Goal: Task Accomplishment & Management: Manage account settings

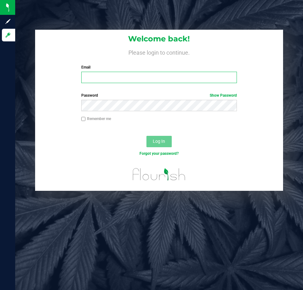
click at [89, 76] on input "Email" at bounding box center [159, 77] width 156 height 11
type input "[EMAIL_ADDRESS][DOMAIN_NAME]"
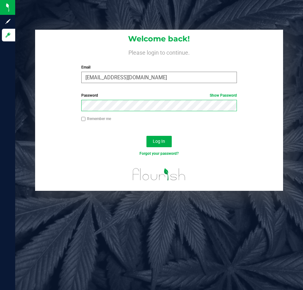
click at [146, 136] on button "Log In" at bounding box center [158, 141] width 25 height 11
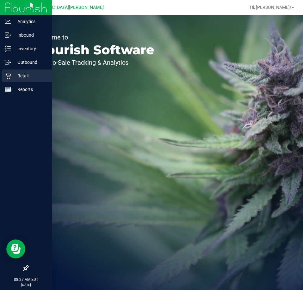
drag, startPoint x: 11, startPoint y: 77, endPoint x: 9, endPoint y: 73, distance: 4.9
click at [11, 77] on p "Retail" at bounding box center [30, 76] width 38 height 8
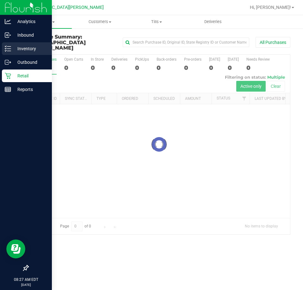
click at [22, 49] on p "Inventory" at bounding box center [30, 49] width 38 height 8
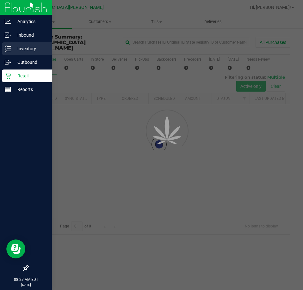
click at [22, 49] on p "Inventory" at bounding box center [30, 49] width 38 height 8
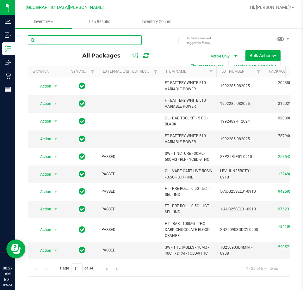
click at [93, 39] on input "text" at bounding box center [85, 39] width 114 height 9
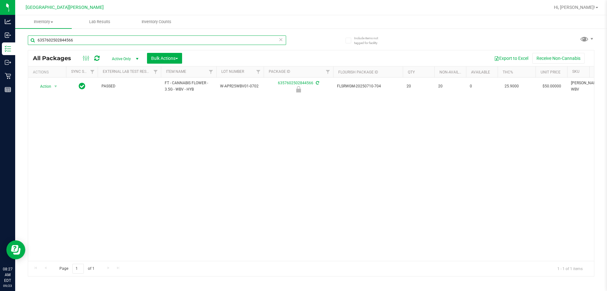
click at [88, 39] on input "6357602502844566" at bounding box center [157, 39] width 258 height 9
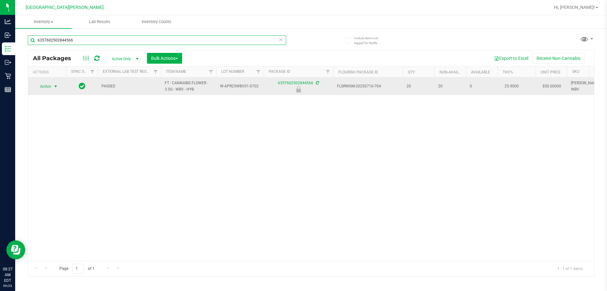
type input "6357602502844566"
click at [55, 89] on span "select" at bounding box center [56, 86] width 8 height 9
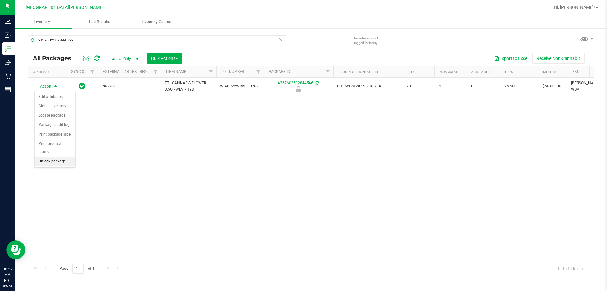
click at [44, 157] on li "Unlock package" at bounding box center [55, 161] width 40 height 9
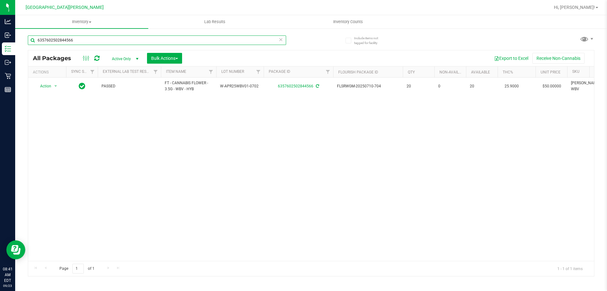
click at [93, 39] on input "6357602502844566" at bounding box center [157, 39] width 258 height 9
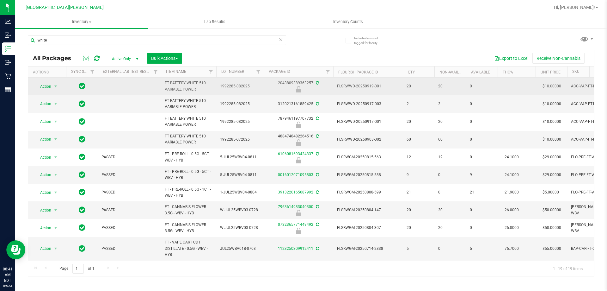
click at [188, 82] on span "FT BATTERY WHITE 510 VARIABLE POWER" at bounding box center [189, 86] width 48 height 12
copy tr "FT BATTERY WHITE 510 VARIABLE POWER"
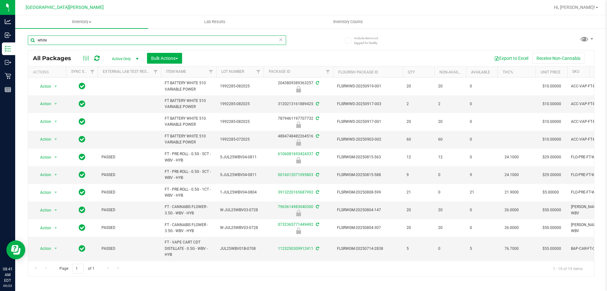
click at [96, 42] on input "white" at bounding box center [157, 39] width 258 height 9
paste input "FT BATTERY WHITE 510 VARIABLE POWER"
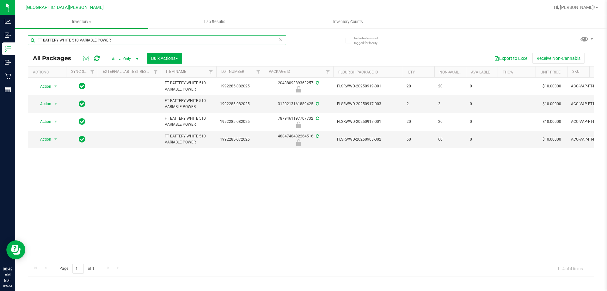
click at [133, 39] on input "FT BATTERY WHITE 510 VARIABLE POWER" at bounding box center [157, 39] width 258 height 9
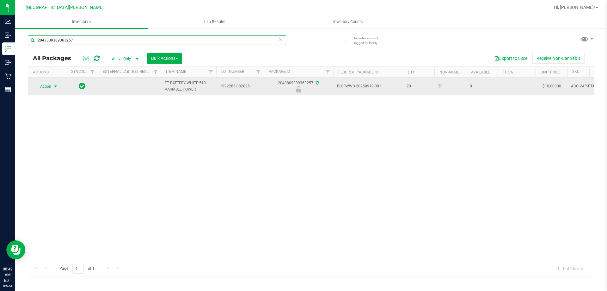
type input "2043809389363257"
click at [53, 87] on span "select" at bounding box center [55, 86] width 5 height 5
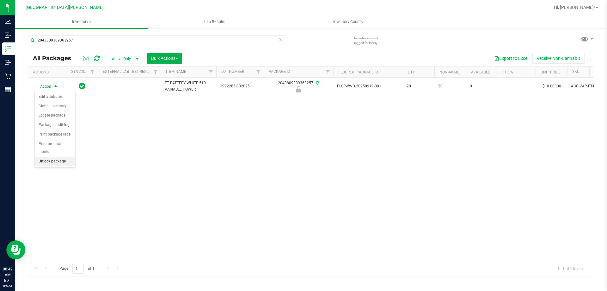
click at [53, 157] on li "Unlock package" at bounding box center [55, 161] width 40 height 9
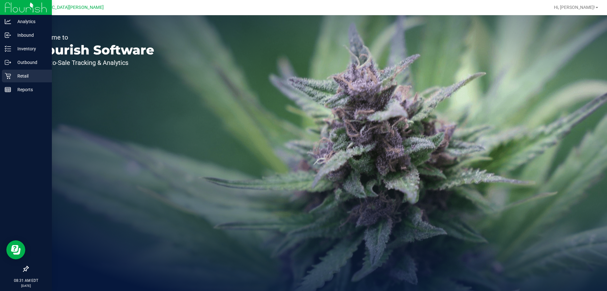
click at [21, 76] on p "Retail" at bounding box center [30, 76] width 38 height 8
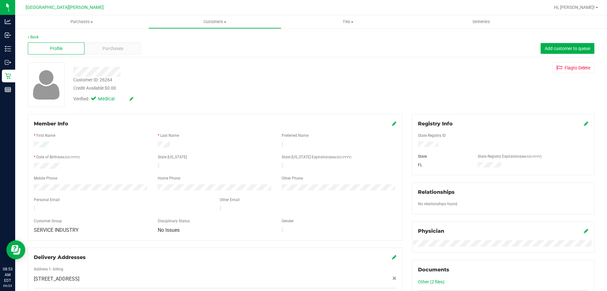
click at [106, 77] on div "Customer ID: 26264" at bounding box center [92, 80] width 39 height 7
copy div "Customer ID: 26264"
click at [76, 20] on span "Purchases" at bounding box center [81, 22] width 133 height 6
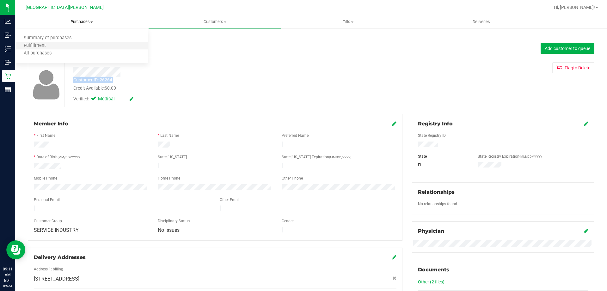
click at [60, 44] on li "Fulfillment" at bounding box center [81, 46] width 133 height 8
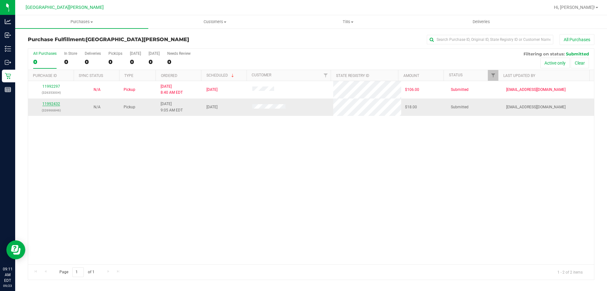
click at [55, 105] on link "11992432" at bounding box center [51, 104] width 18 height 4
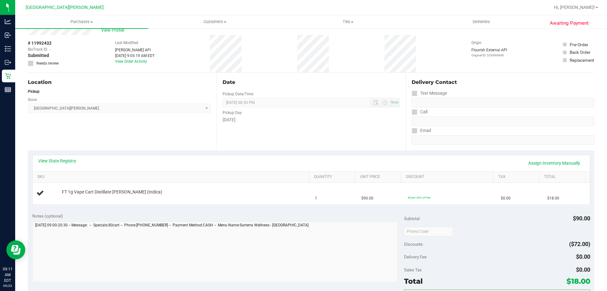
scroll to position [32, 0]
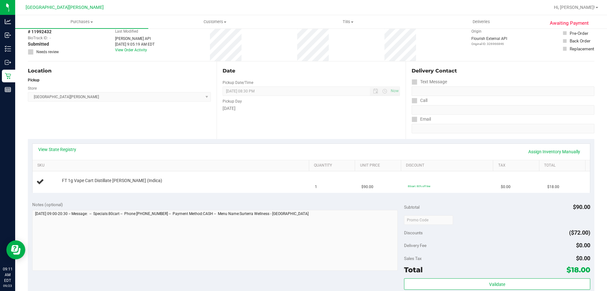
click at [55, 145] on div "View State Registry Assign Inventory Manually" at bounding box center [312, 152] width 558 height 16
click at [59, 149] on link "View State Registry" at bounding box center [57, 149] width 38 height 6
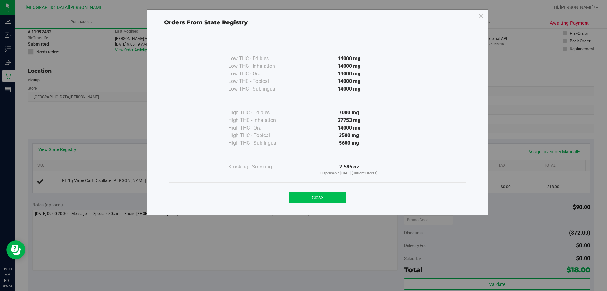
click at [333, 200] on button "Close" at bounding box center [318, 196] width 58 height 11
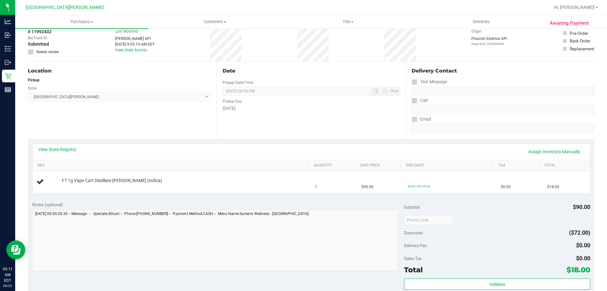
click at [298, 138] on div "Date Pickup Date/Time 09/23/2025 Now 09/23/2025 08:30 PM Now Pickup Day Tuesday" at bounding box center [311, 99] width 189 height 77
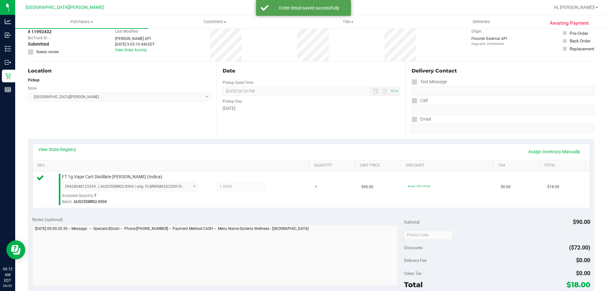
scroll to position [226, 0]
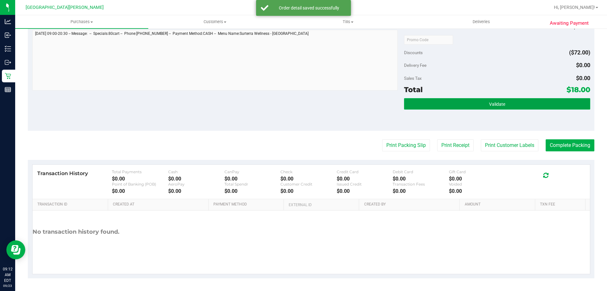
click at [502, 101] on button "Validate" at bounding box center [497, 103] width 186 height 11
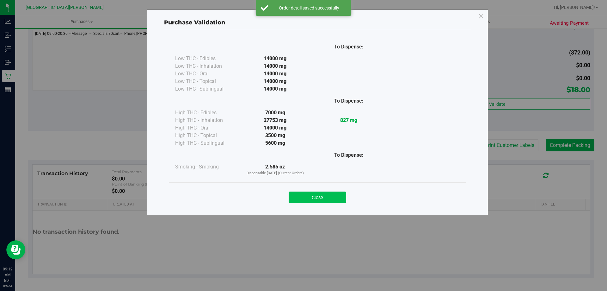
click at [331, 196] on button "Close" at bounding box center [318, 196] width 58 height 11
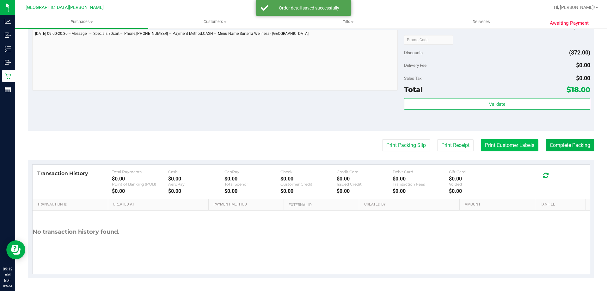
click at [518, 145] on button "Print Customer Labels" at bounding box center [510, 145] width 58 height 12
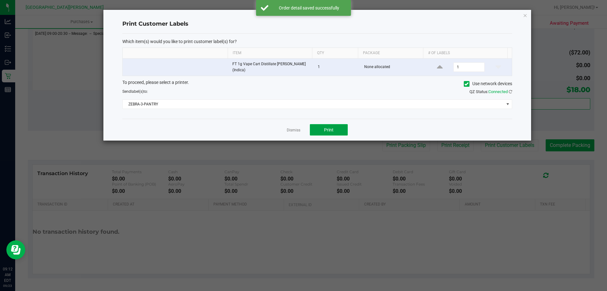
click at [346, 129] on button "Print" at bounding box center [329, 129] width 38 height 11
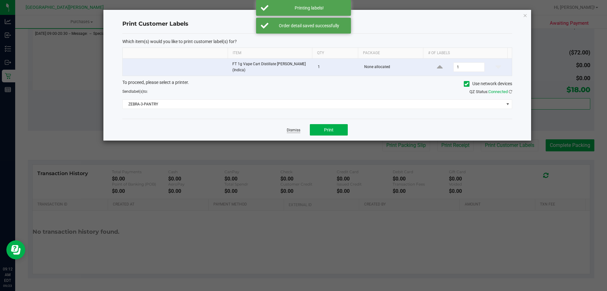
click at [300, 132] on link "Dismiss" at bounding box center [294, 129] width 14 height 5
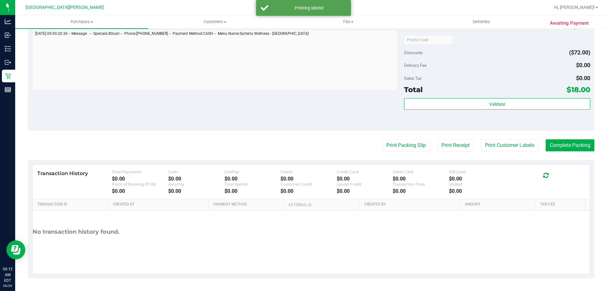
click at [295, 130] on div "Notes (optional) Subtotal $90.00 Discounts ($72.00) Delivery Fee $0.00 Sales Ta…" at bounding box center [311, 74] width 567 height 114
click at [575, 149] on button "Complete Packing" at bounding box center [570, 145] width 49 height 12
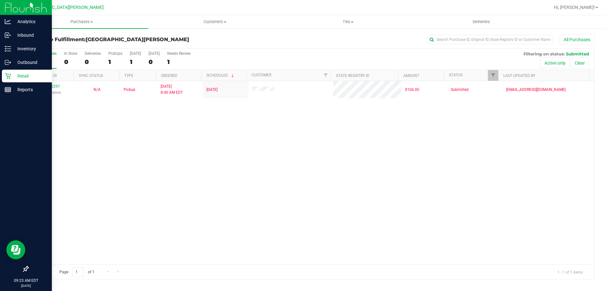
click at [17, 74] on p "Retail" at bounding box center [30, 76] width 38 height 8
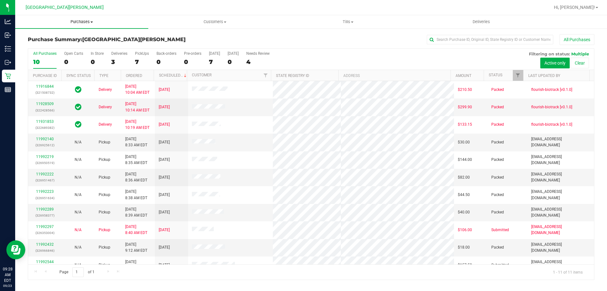
click at [77, 25] on uib-tab-heading "Purchases Summary of purchases Fulfillment All purchases" at bounding box center [81, 21] width 133 height 13
click at [55, 45] on li "Fulfillment" at bounding box center [81, 46] width 133 height 8
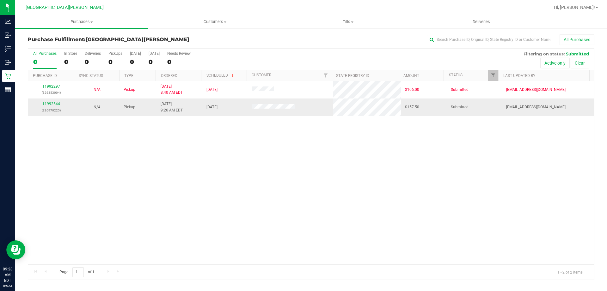
click at [53, 104] on link "11992544" at bounding box center [51, 104] width 18 height 4
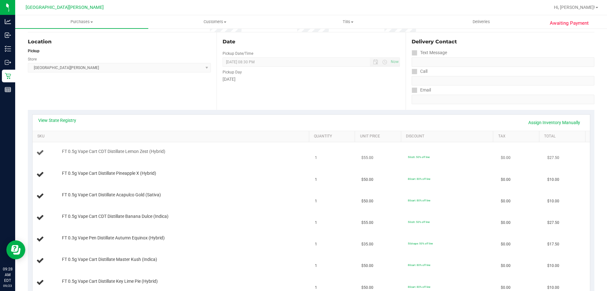
scroll to position [63, 0]
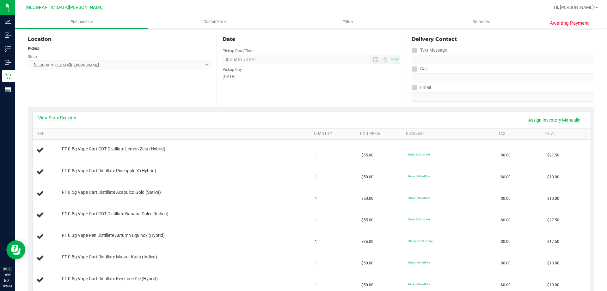
click at [53, 118] on link "View State Registry" at bounding box center [57, 117] width 38 height 6
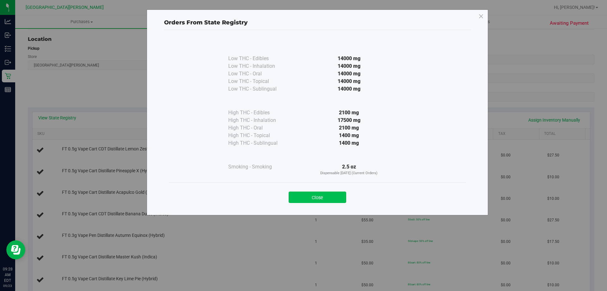
click at [333, 192] on button "Close" at bounding box center [318, 196] width 58 height 11
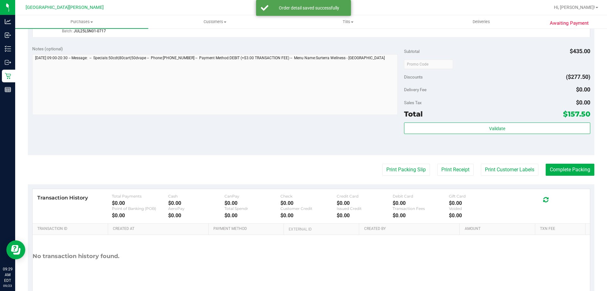
scroll to position [506, 0]
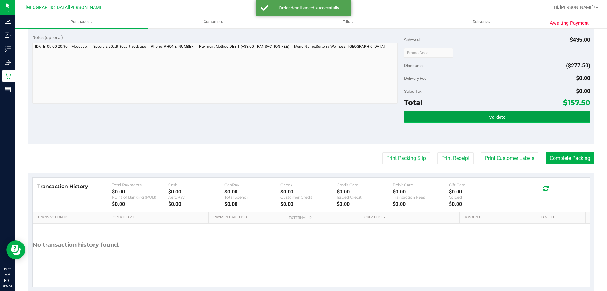
click at [489, 114] on span "Validate" at bounding box center [497, 116] width 16 height 5
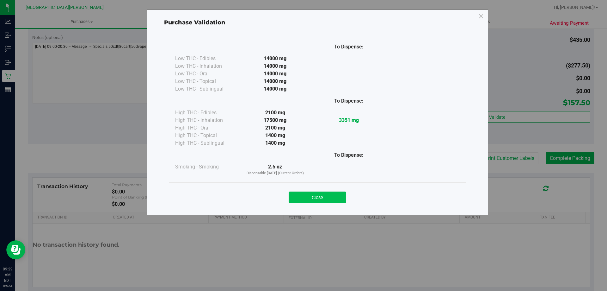
click at [324, 197] on button "Close" at bounding box center [318, 196] width 58 height 11
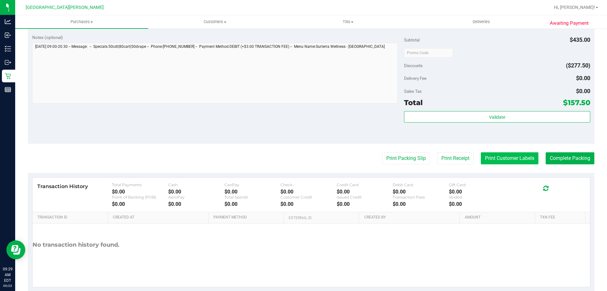
click at [490, 161] on button "Print Customer Labels" at bounding box center [510, 158] width 58 height 12
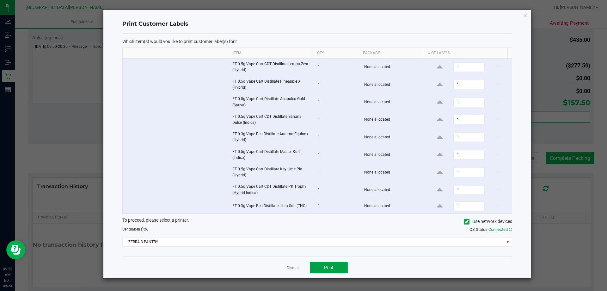
click at [334, 264] on button "Print" at bounding box center [329, 267] width 38 height 11
click at [292, 268] on link "Dismiss" at bounding box center [294, 267] width 14 height 5
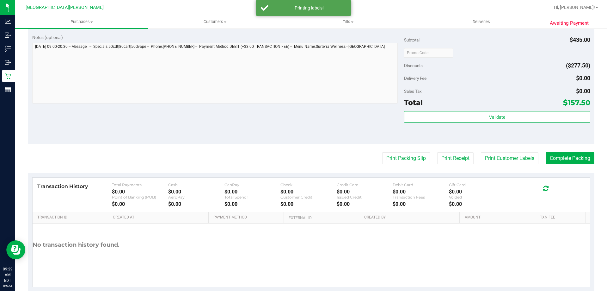
click at [565, 158] on button "Complete Packing" at bounding box center [570, 158] width 49 height 12
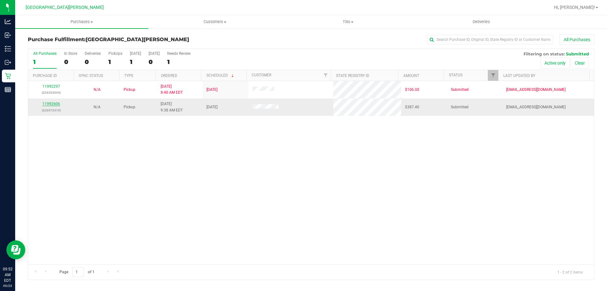
click at [48, 105] on link "11992606" at bounding box center [51, 104] width 18 height 4
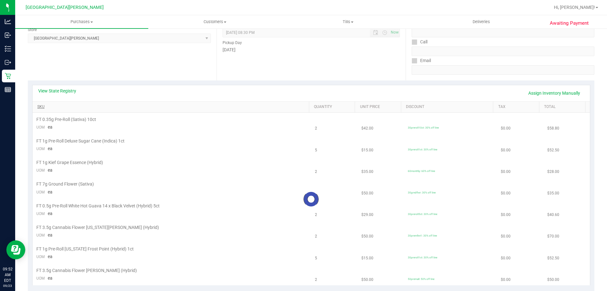
scroll to position [95, 0]
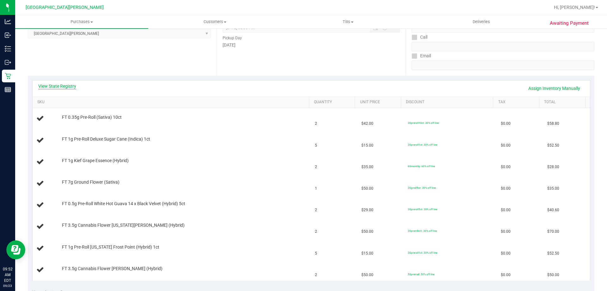
click at [71, 84] on link "View State Registry" at bounding box center [57, 86] width 38 height 6
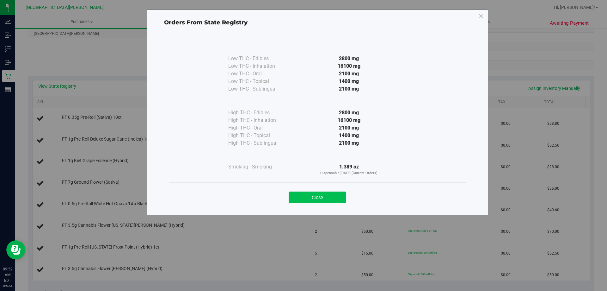
click at [327, 193] on button "Close" at bounding box center [318, 196] width 58 height 11
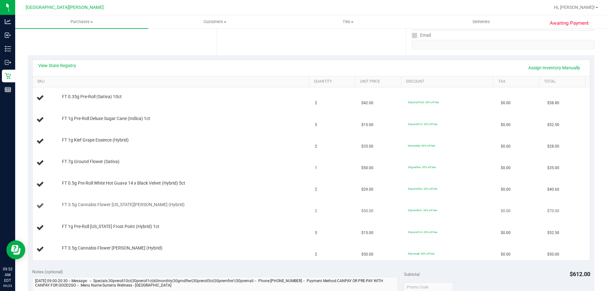
scroll to position [126, 0]
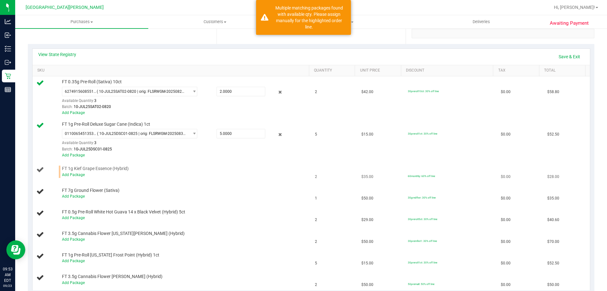
click at [75, 177] on div "Add Package" at bounding box center [184, 175] width 244 height 6
click at [80, 174] on link "Add Package" at bounding box center [73, 174] width 23 height 4
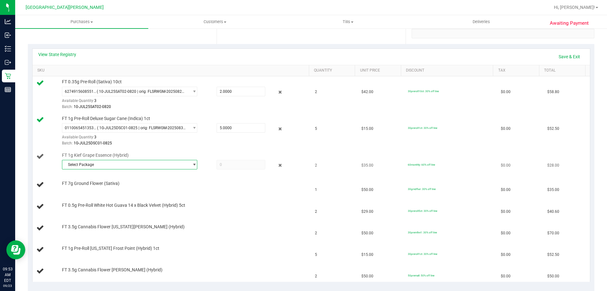
click at [168, 167] on span "Select Package" at bounding box center [125, 164] width 127 height 9
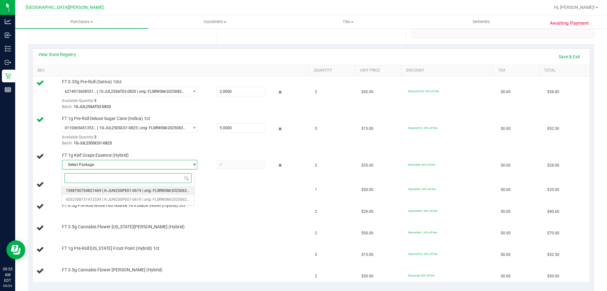
click at [114, 189] on span "( K-JUN25GPE01-0619 | orig: FLSRWGM-20250624-1389 )" at bounding box center [151, 190] width 99 height 4
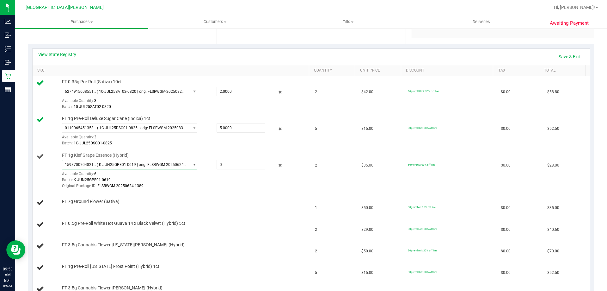
click at [183, 165] on span "( K-JUN25GPE01-0619 | orig: FLSRWGM-20250624-1389 )" at bounding box center [141, 164] width 89 height 4
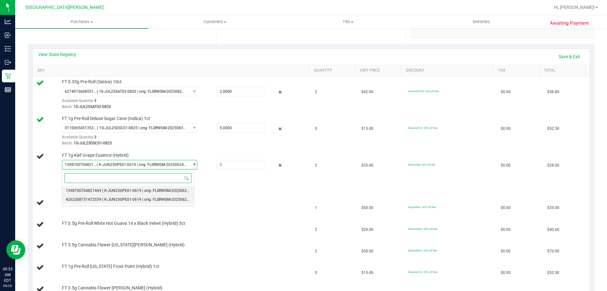
click at [118, 198] on span "( K-JUN25GPE01-0619 | orig: FLSRWGM-20250624-1073 )" at bounding box center [151, 199] width 99 height 4
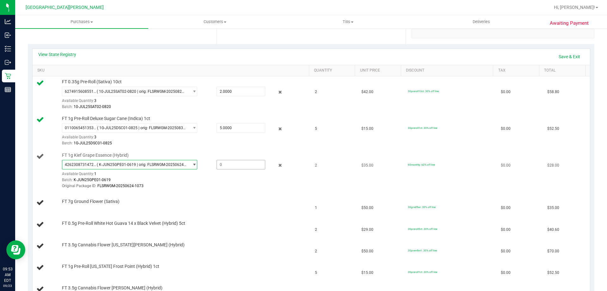
click at [237, 166] on span at bounding box center [241, 164] width 49 height 9
type input "1"
type input "1.0000"
click at [37, 182] on div "FT 1g Kief Grape Essence (Hybrid) 4262308731472539 ( K-JUN25GPE01-0619 | orig: …" at bounding box center [171, 170] width 271 height 37
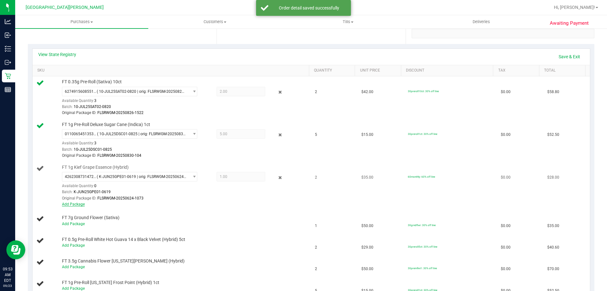
click at [78, 205] on link "Add Package" at bounding box center [73, 204] width 23 height 4
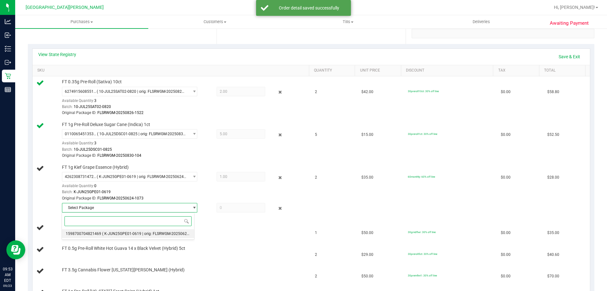
click at [168, 233] on span "( K-JUN25GPE01-0619 | orig: FLSRWGM-20250624-1389 )" at bounding box center [151, 233] width 99 height 4
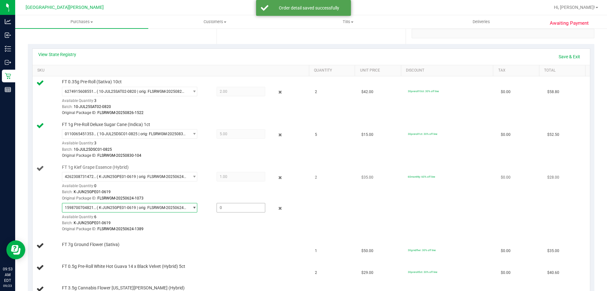
click at [246, 208] on span at bounding box center [241, 207] width 49 height 9
type input "1"
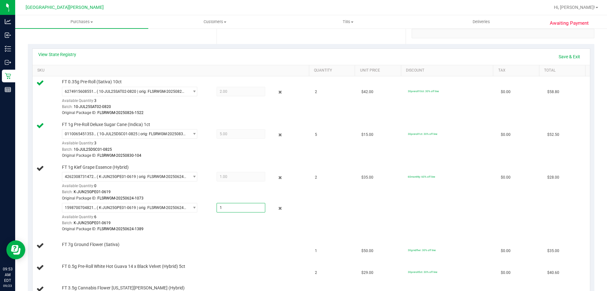
type input "1.0000"
click at [285, 58] on div "View State Registry Save & Exit" at bounding box center [311, 56] width 546 height 11
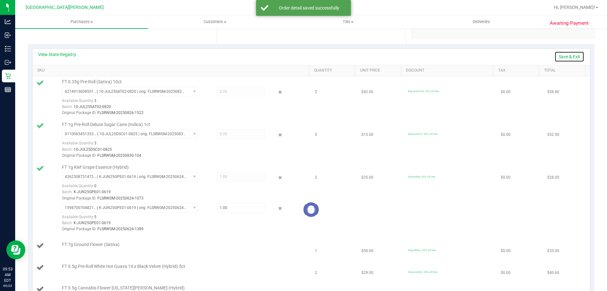
click at [561, 54] on link "Save & Exit" at bounding box center [570, 56] width 30 height 11
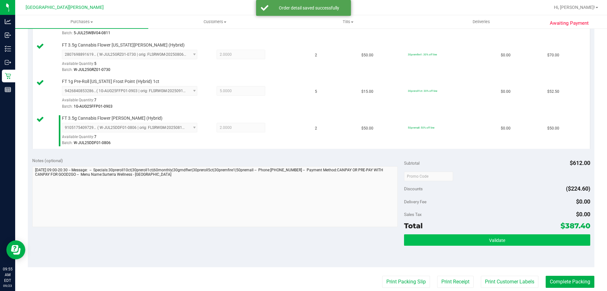
scroll to position [443, 0]
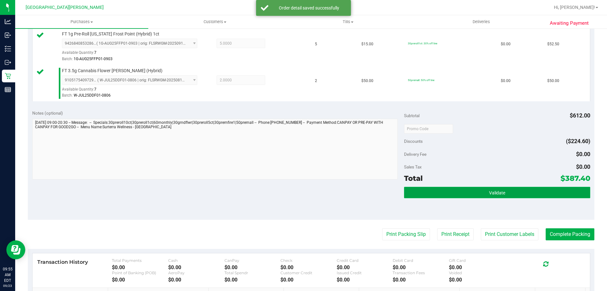
click at [475, 191] on button "Validate" at bounding box center [497, 192] width 186 height 11
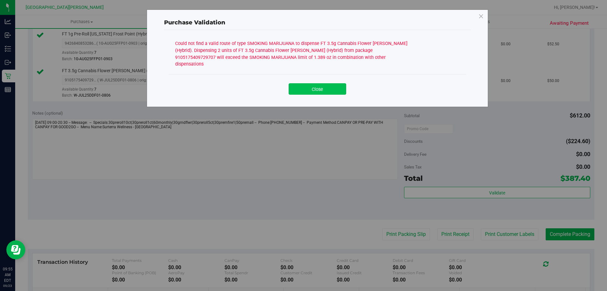
click at [323, 84] on button "Close" at bounding box center [318, 88] width 58 height 11
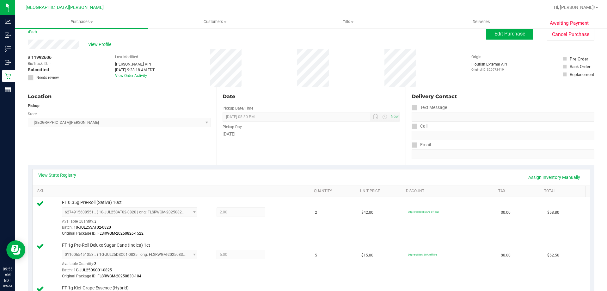
scroll to position [0, 0]
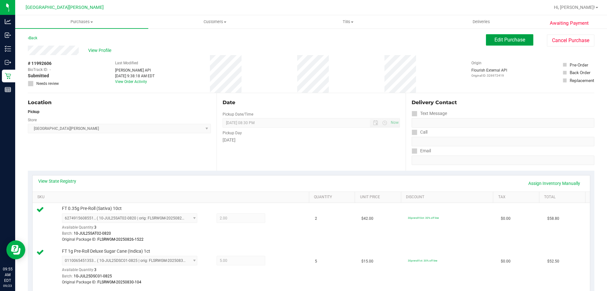
click at [490, 45] on button "Edit Purchase" at bounding box center [509, 39] width 47 height 11
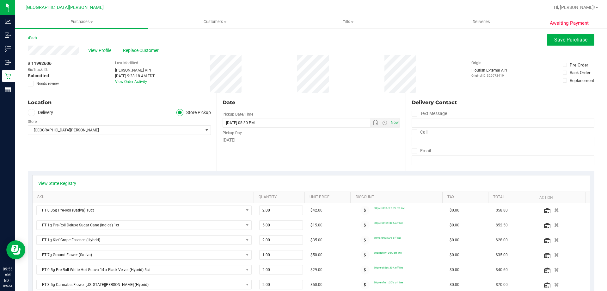
click at [29, 83] on icon at bounding box center [31, 83] width 4 height 0
click at [0, 0] on input "Needs review" at bounding box center [0, 0] width 0 height 0
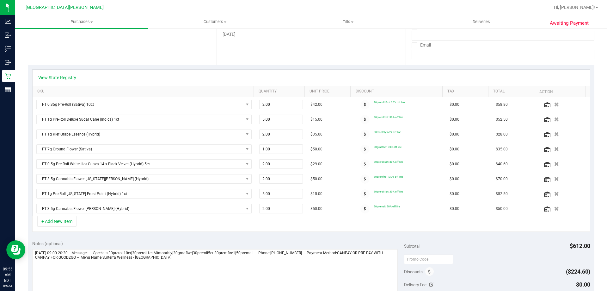
scroll to position [190, 0]
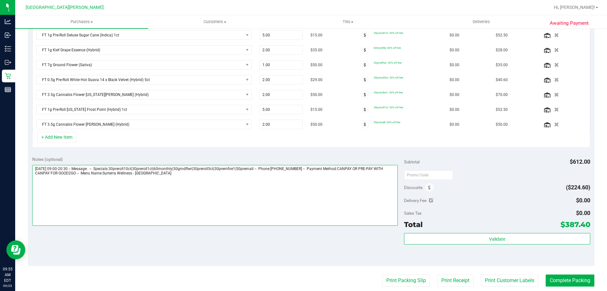
click at [281, 201] on textarea at bounding box center [215, 195] width 366 height 61
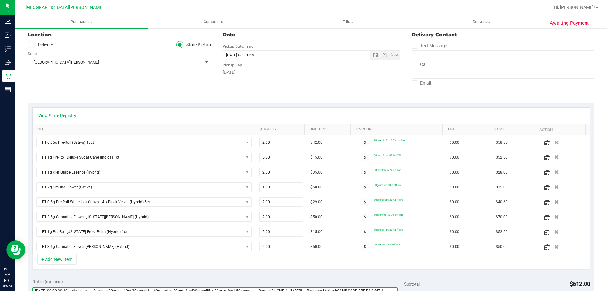
scroll to position [0, 0]
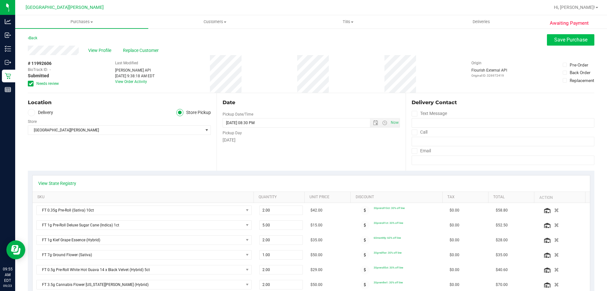
type textarea "Tuesday 09/23/2025 09:00-20:30 -- Message: -- Specials:30preroll10ct|30preroll1…"
click at [554, 38] on span "Save Purchase" at bounding box center [570, 40] width 33 height 6
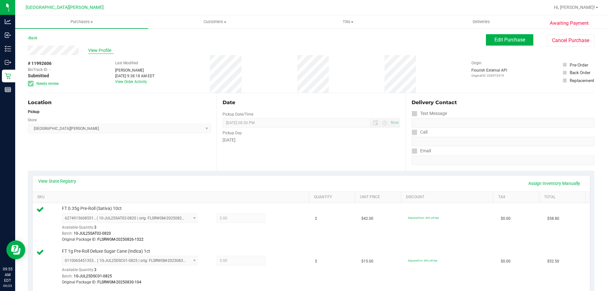
click at [100, 49] on span "View Profile" at bounding box center [100, 50] width 25 height 7
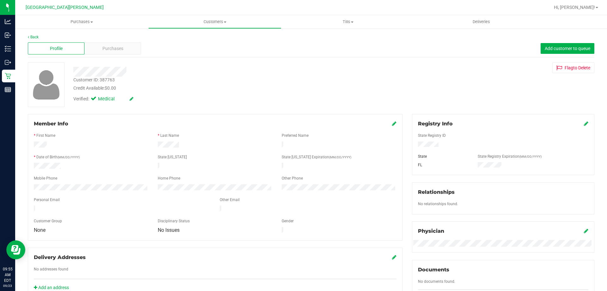
click at [109, 81] on div "Customer ID: 387763" at bounding box center [93, 80] width 41 height 7
copy div "387763"
click at [126, 52] on div "Purchases" at bounding box center [112, 48] width 57 height 12
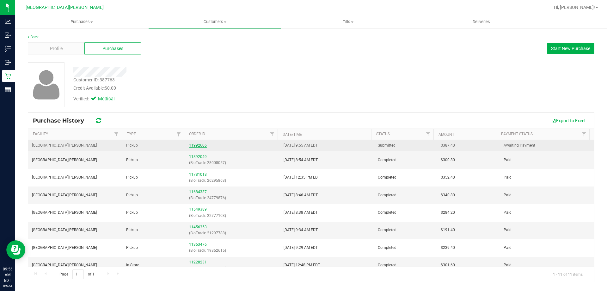
click at [202, 145] on link "11992606" at bounding box center [198, 145] width 18 height 4
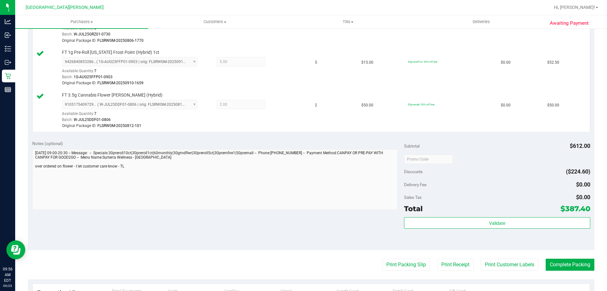
scroll to position [562, 0]
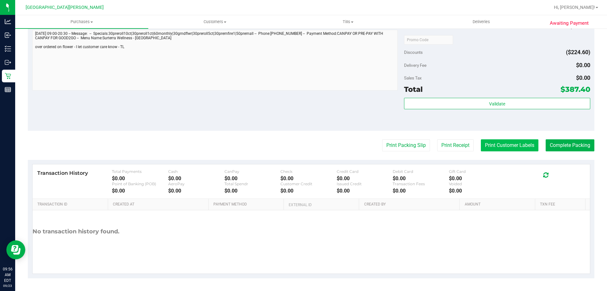
click at [496, 147] on button "Print Customer Labels" at bounding box center [510, 145] width 58 height 12
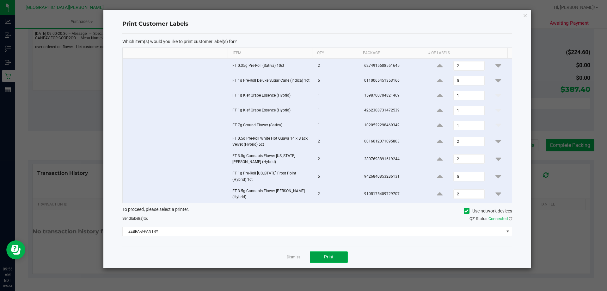
click at [338, 253] on button "Print" at bounding box center [329, 256] width 38 height 11
click at [290, 254] on link "Dismiss" at bounding box center [294, 256] width 14 height 5
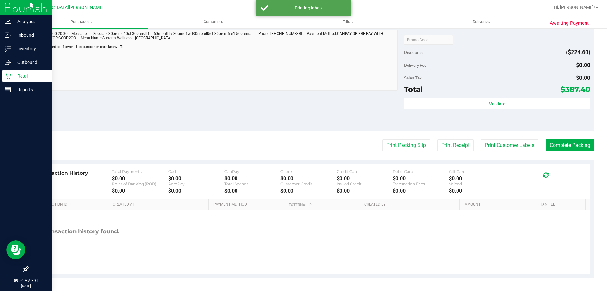
click at [8, 78] on icon at bounding box center [8, 76] width 6 height 6
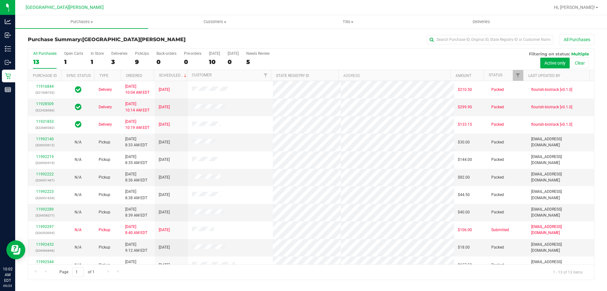
click at [60, 57] on div "All Purchases 13 Open Carts 1 In Store 1 Deliveries 3 PickUps 9 Back-orders 0 P…" at bounding box center [311, 59] width 566 height 21
click at [64, 56] on label "Open Carts 1" at bounding box center [73, 59] width 19 height 17
click at [0, 0] on input "Open Carts 1" at bounding box center [0, 0] width 0 height 0
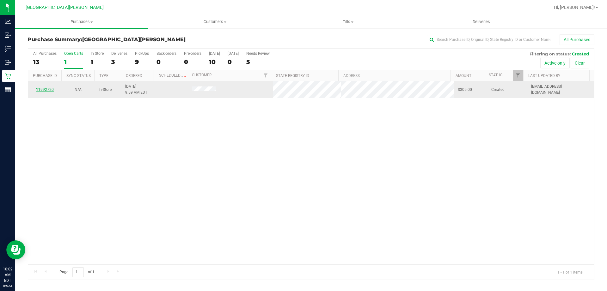
click at [43, 88] on link "11992720" at bounding box center [45, 89] width 18 height 4
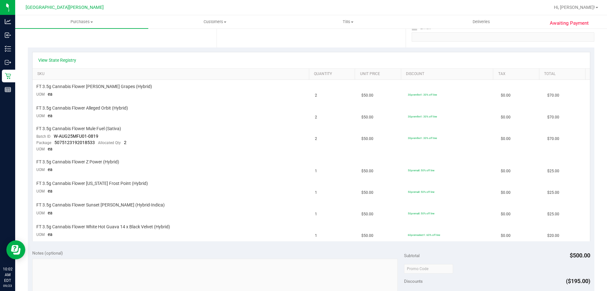
scroll to position [126, 0]
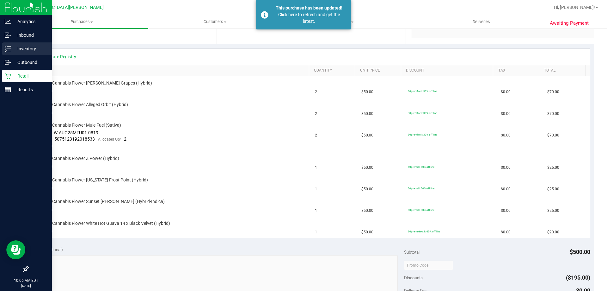
click at [0, 48] on link "Inventory" at bounding box center [26, 49] width 52 height 14
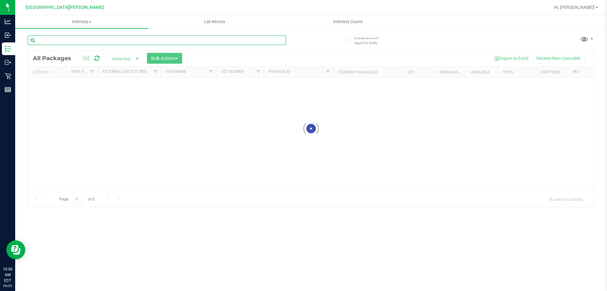
click at [78, 42] on input "text" at bounding box center [157, 39] width 258 height 9
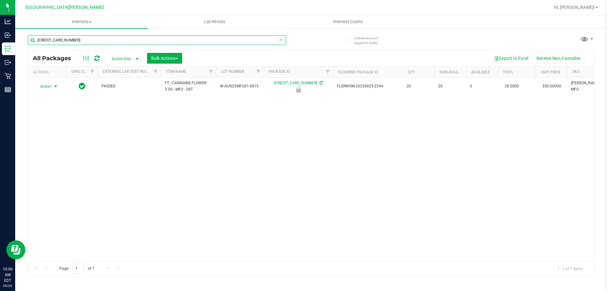
type input "5346620752364148"
click at [51, 85] on span "Action" at bounding box center [42, 86] width 17 height 9
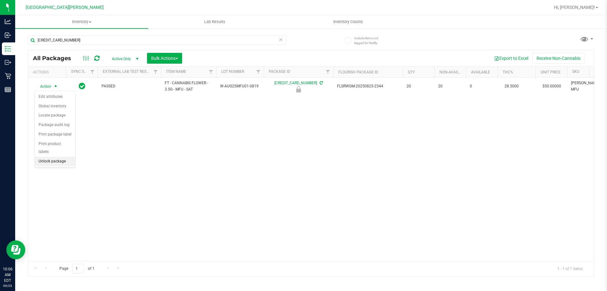
click at [60, 157] on li "Unlock package" at bounding box center [55, 161] width 40 height 9
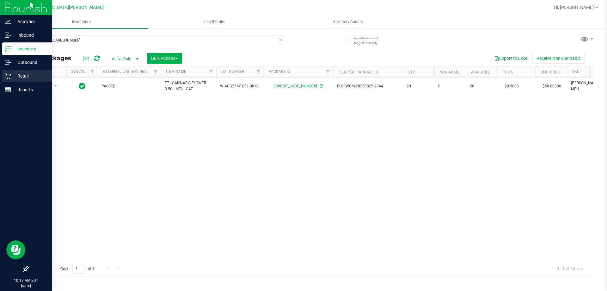
click at [6, 82] on link "Retail" at bounding box center [26, 77] width 52 height 14
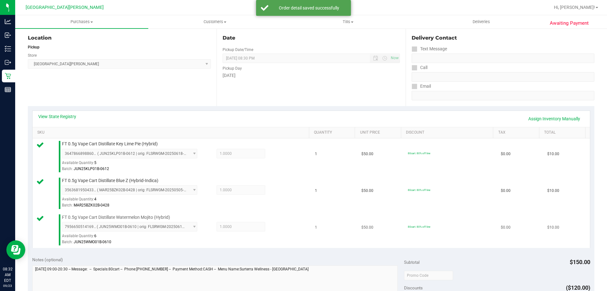
scroll to position [253, 0]
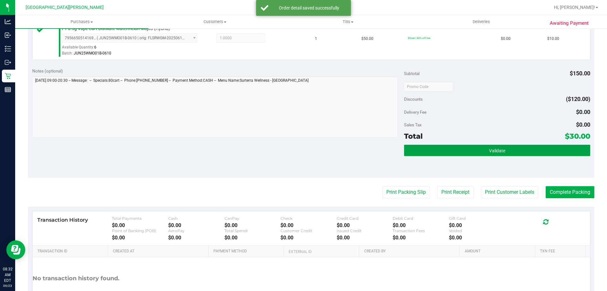
click at [516, 150] on button "Validate" at bounding box center [497, 150] width 186 height 11
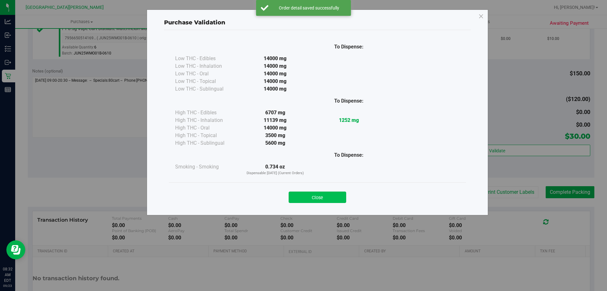
click at [320, 191] on button "Close" at bounding box center [318, 196] width 58 height 11
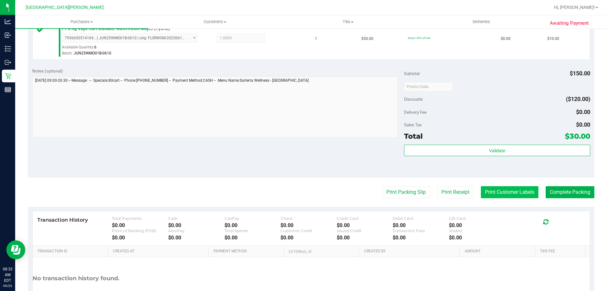
click at [518, 189] on button "Print Customer Labels" at bounding box center [510, 192] width 58 height 12
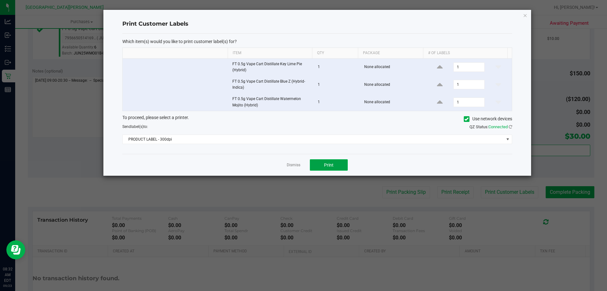
click at [336, 164] on button "Print" at bounding box center [329, 164] width 38 height 11
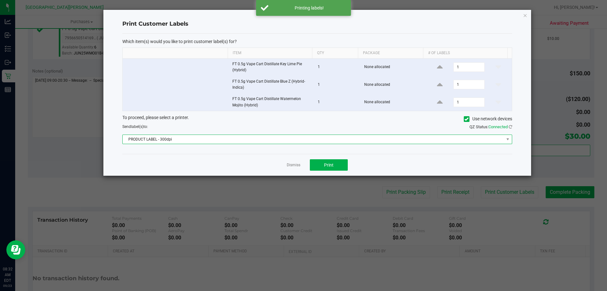
click at [232, 137] on span "PRODUCT LABEL - 300dpi" at bounding box center [313, 139] width 381 height 9
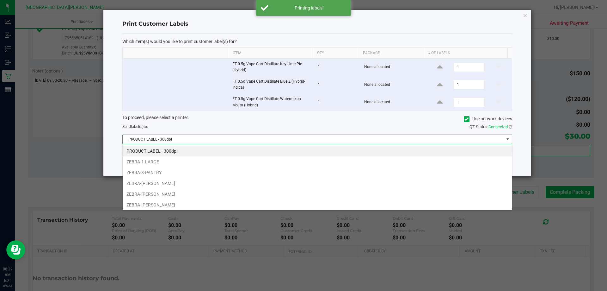
scroll to position [9, 390]
click at [163, 170] on li "ZEBRA-3-PANTRY" at bounding box center [317, 172] width 389 height 11
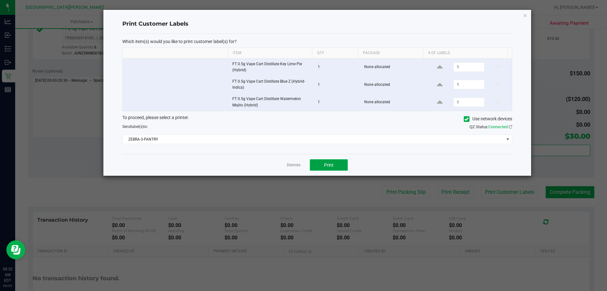
click at [332, 165] on span "Print" at bounding box center [328, 164] width 9 height 5
click at [297, 162] on link "Dismiss" at bounding box center [294, 164] width 14 height 5
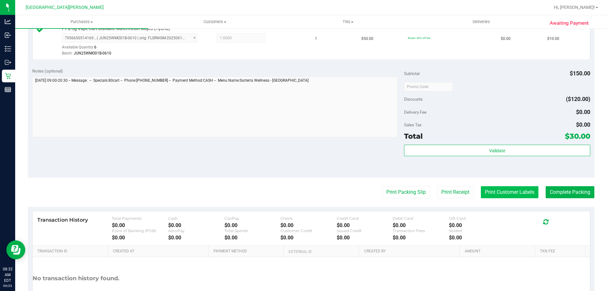
click at [499, 192] on button "Print Customer Labels" at bounding box center [510, 192] width 58 height 12
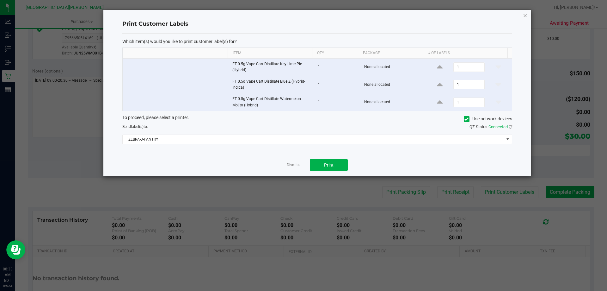
click at [525, 15] on icon "button" at bounding box center [525, 15] width 4 height 8
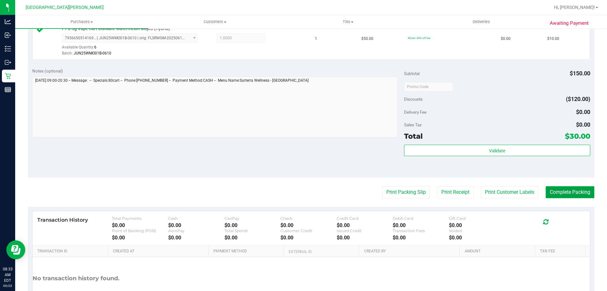
click at [563, 193] on button "Complete Packing" at bounding box center [570, 192] width 49 height 12
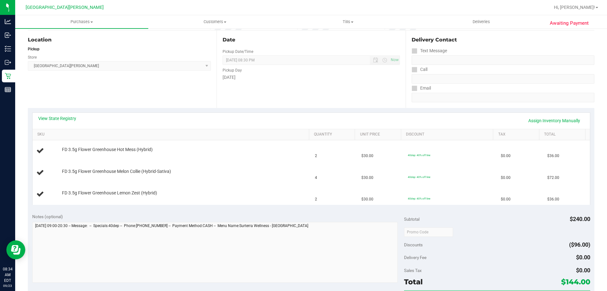
scroll to position [63, 0]
click at [61, 118] on link "View State Registry" at bounding box center [57, 117] width 38 height 6
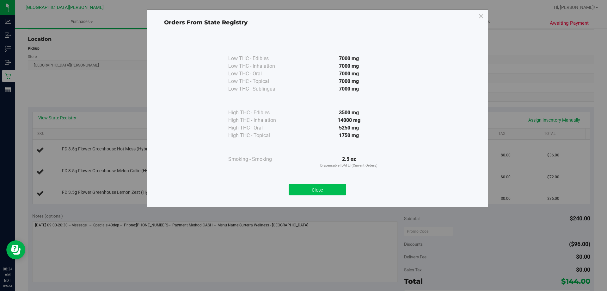
click at [322, 186] on button "Close" at bounding box center [318, 189] width 58 height 11
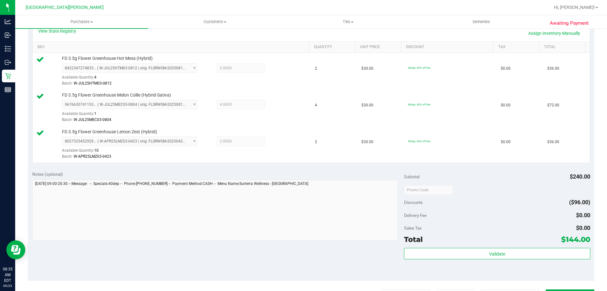
scroll to position [285, 0]
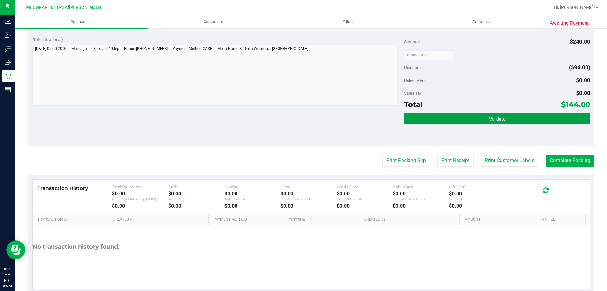
click at [518, 124] on button "Validate" at bounding box center [497, 118] width 186 height 11
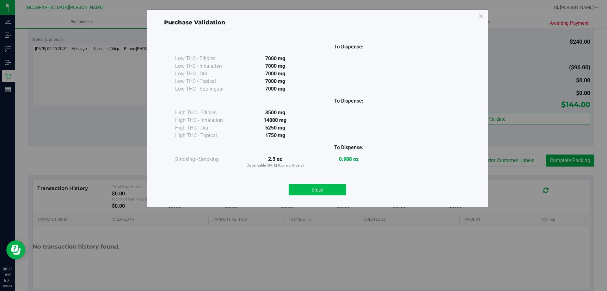
click at [319, 190] on button "Close" at bounding box center [318, 189] width 58 height 11
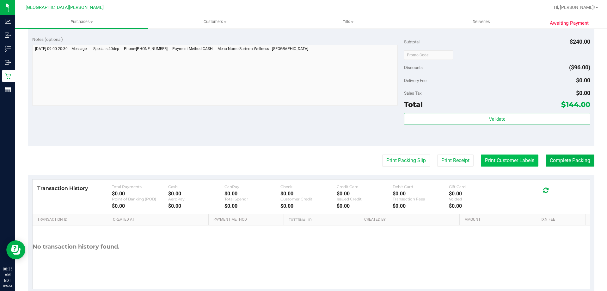
click at [499, 162] on button "Print Customer Labels" at bounding box center [510, 160] width 58 height 12
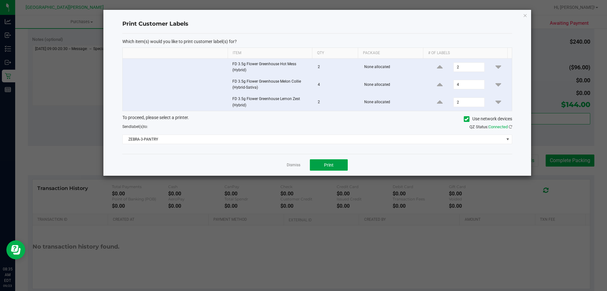
click at [327, 163] on span "Print" at bounding box center [328, 164] width 9 height 5
click at [291, 163] on link "Dismiss" at bounding box center [294, 164] width 14 height 5
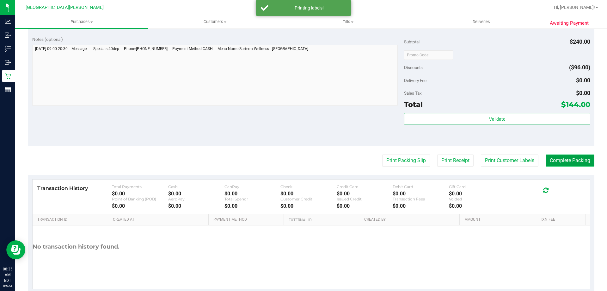
click at [582, 162] on button "Complete Packing" at bounding box center [570, 160] width 49 height 12
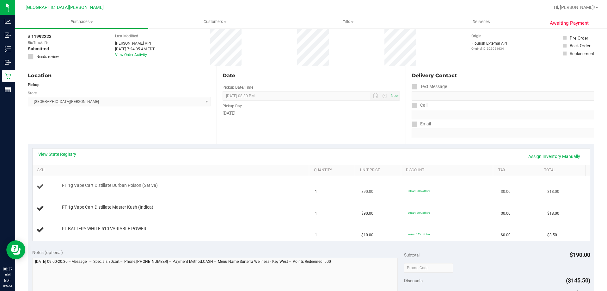
scroll to position [63, 0]
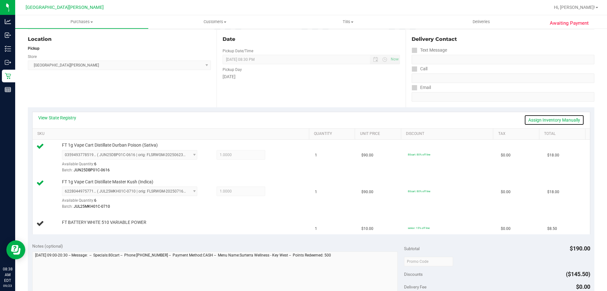
click at [534, 119] on link "Assign Inventory Manually" at bounding box center [554, 119] width 60 height 11
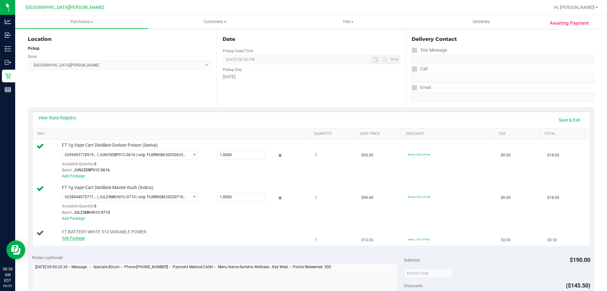
click at [71, 236] on link "Add Package" at bounding box center [73, 238] width 23 height 4
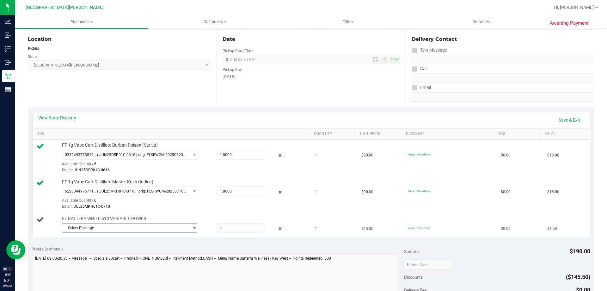
click at [154, 229] on span "Select Package" at bounding box center [125, 227] width 127 height 9
click at [112, 254] on span "( 1992285-082025 | orig: FLSRWWD-20250917-003 )" at bounding box center [147, 253] width 90 height 4
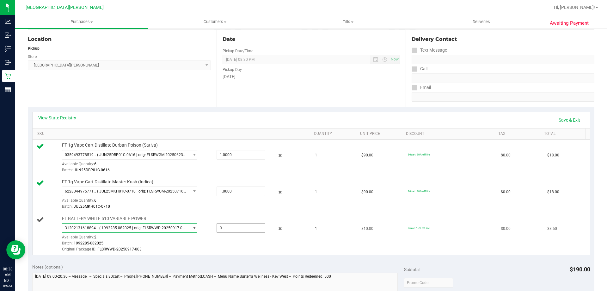
click at [250, 226] on span at bounding box center [241, 227] width 49 height 9
type input "1"
type input "1.0000"
click at [235, 207] on div "Batch: JUL25MKH01C-0710" at bounding box center [184, 206] width 244 height 6
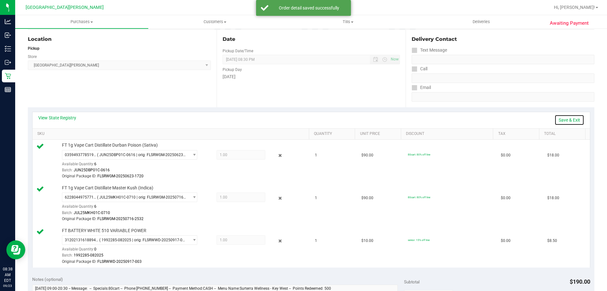
click at [567, 117] on link "Save & Exit" at bounding box center [570, 119] width 30 height 11
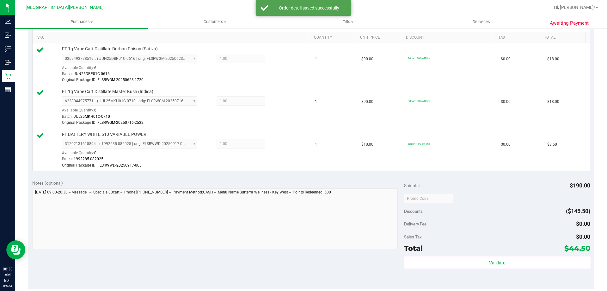
scroll to position [253, 0]
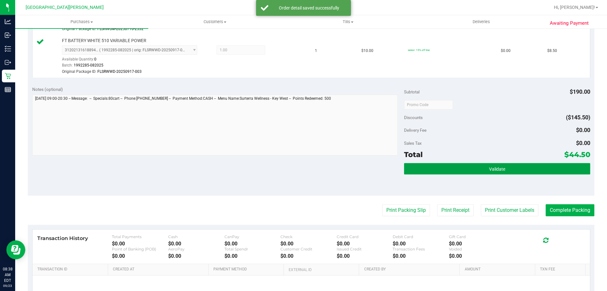
click at [503, 169] on button "Validate" at bounding box center [497, 168] width 186 height 11
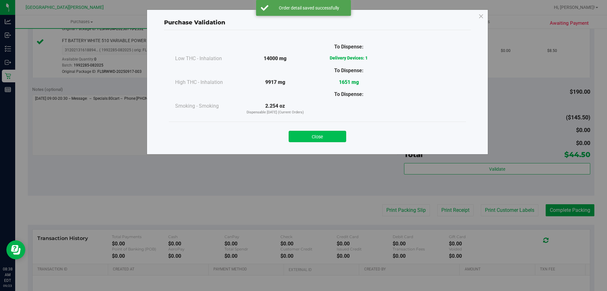
click at [328, 134] on button "Close" at bounding box center [318, 136] width 58 height 11
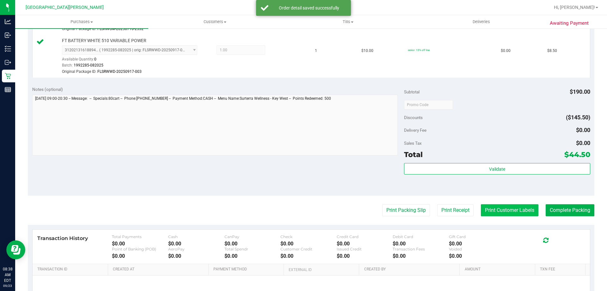
click at [504, 207] on button "Print Customer Labels" at bounding box center [510, 210] width 58 height 12
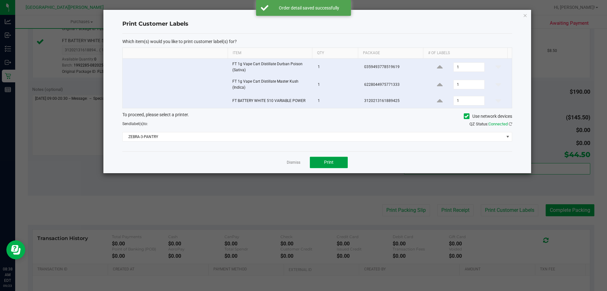
click at [324, 163] on span "Print" at bounding box center [328, 161] width 9 height 5
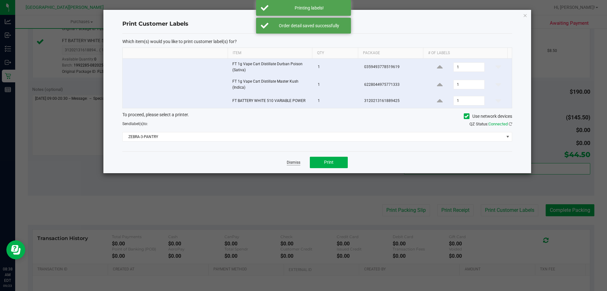
click at [290, 161] on link "Dismiss" at bounding box center [294, 162] width 14 height 5
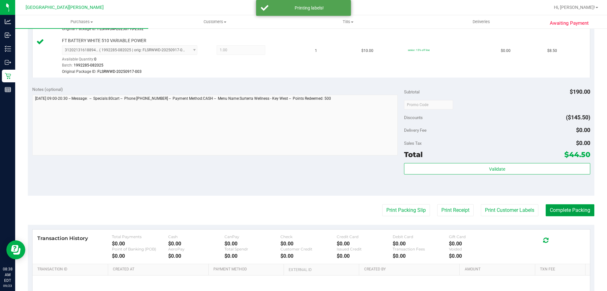
click at [565, 210] on button "Complete Packing" at bounding box center [570, 210] width 49 height 12
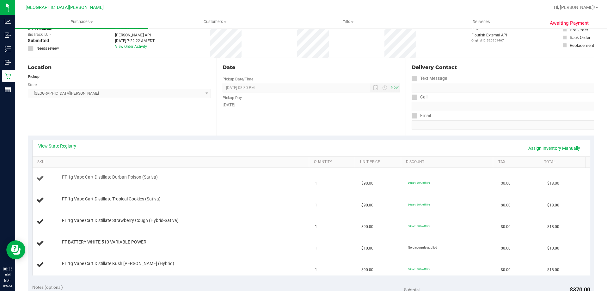
scroll to position [95, 0]
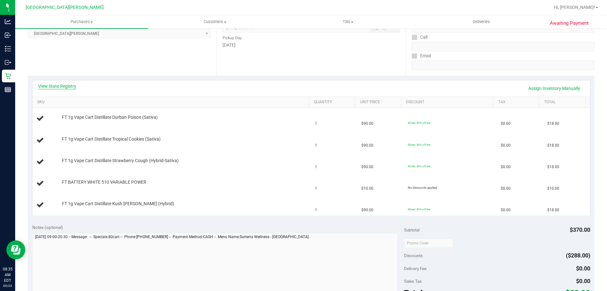
click at [73, 86] on link "View State Registry" at bounding box center [57, 86] width 38 height 6
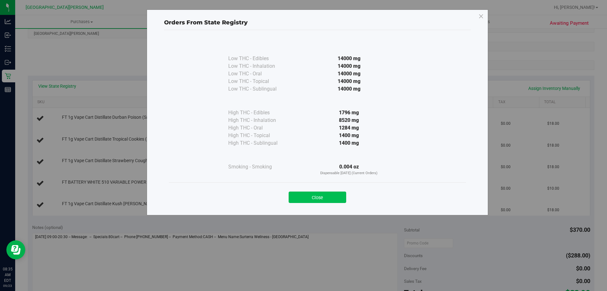
click at [319, 194] on button "Close" at bounding box center [318, 196] width 58 height 11
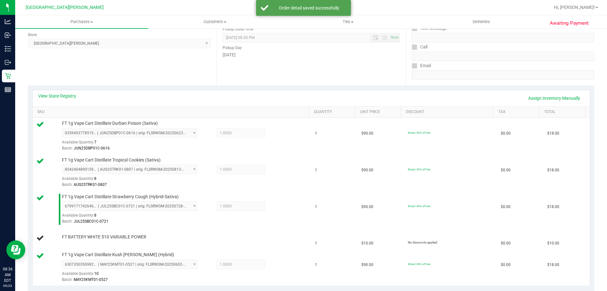
scroll to position [0, 0]
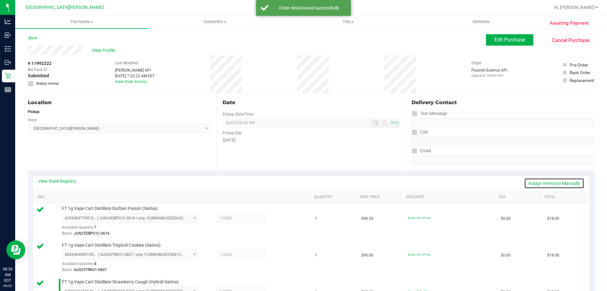
click at [548, 185] on link "Assign Inventory Manually" at bounding box center [554, 183] width 60 height 11
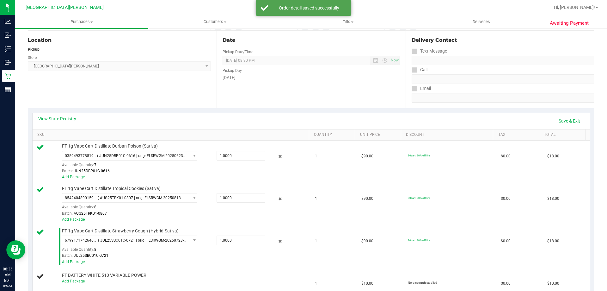
scroll to position [190, 0]
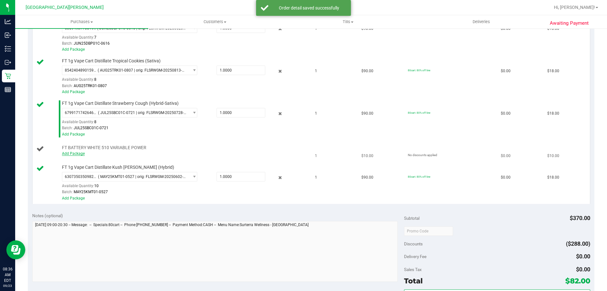
click at [70, 153] on link "Add Package" at bounding box center [73, 153] width 23 height 4
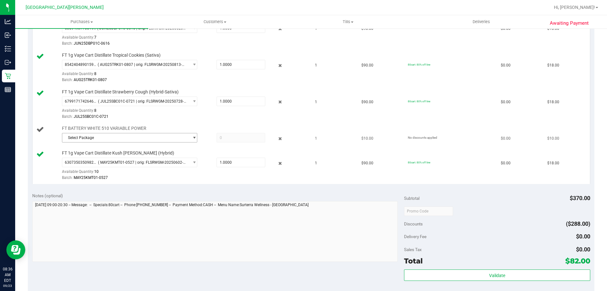
click at [118, 140] on span "Select Package" at bounding box center [125, 137] width 127 height 9
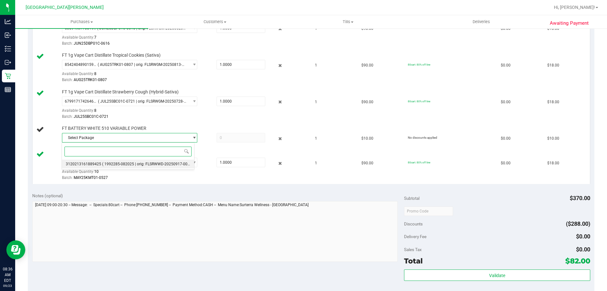
click at [111, 164] on span "( 1992285-082025 | orig: FLSRWWD-20250917-003 )" at bounding box center [147, 164] width 90 height 4
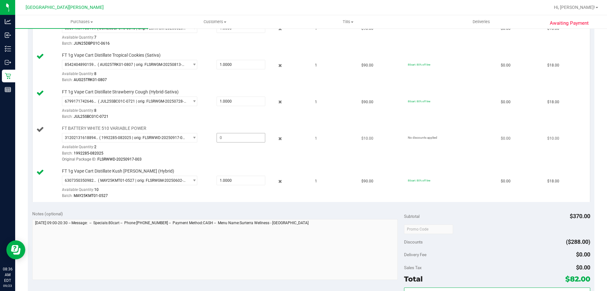
click at [224, 141] on span at bounding box center [241, 137] width 49 height 9
type input "1"
type input "1.0000"
click at [197, 155] on div "Batch: 1992285-082025" at bounding box center [184, 153] width 244 height 6
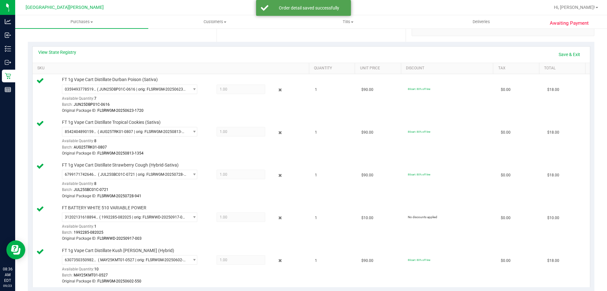
scroll to position [0, 0]
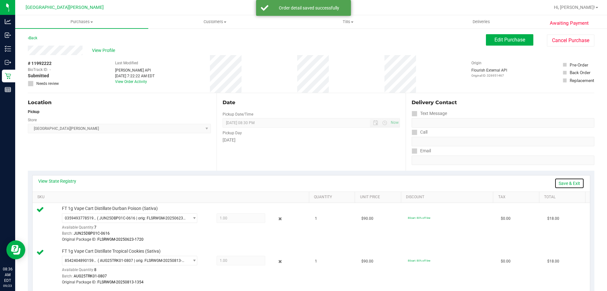
click at [564, 183] on link "Save & Exit" at bounding box center [570, 183] width 30 height 11
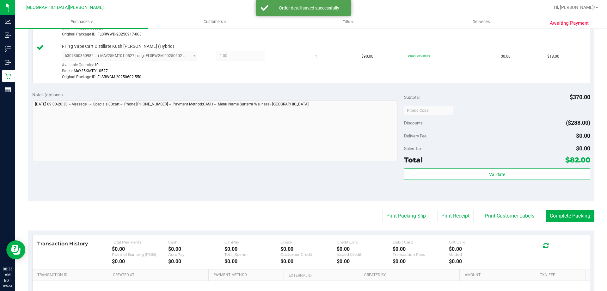
scroll to position [379, 0]
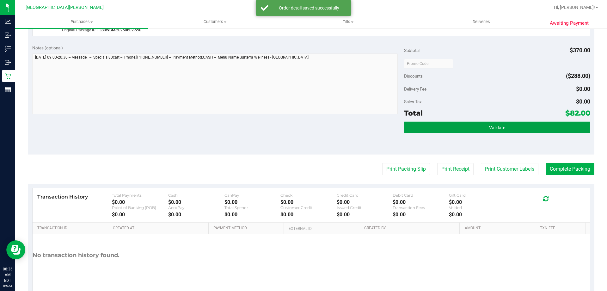
click at [498, 123] on button "Validate" at bounding box center [497, 126] width 186 height 11
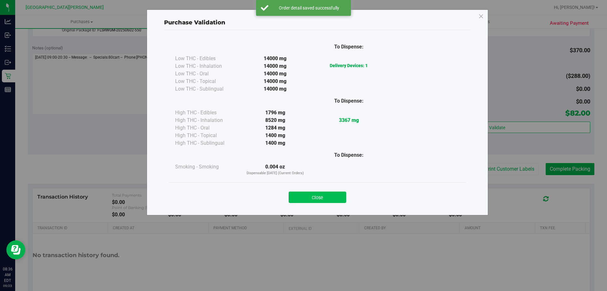
click at [337, 195] on button "Close" at bounding box center [318, 196] width 58 height 11
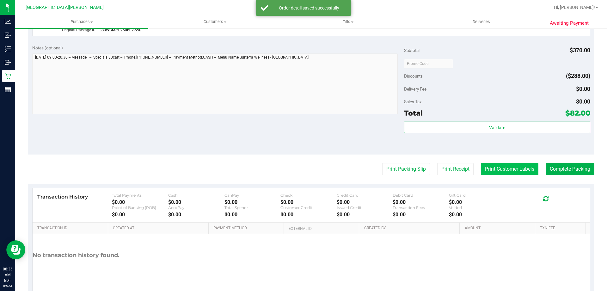
click at [487, 170] on button "Print Customer Labels" at bounding box center [510, 169] width 58 height 12
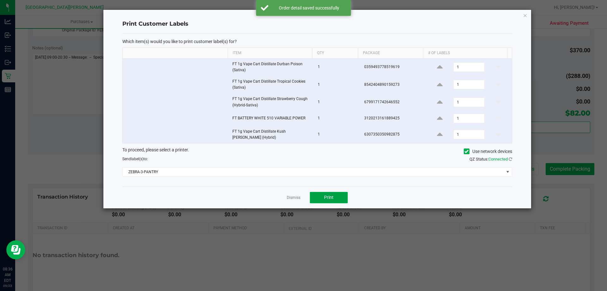
click at [334, 196] on button "Print" at bounding box center [329, 197] width 38 height 11
click at [296, 196] on link "Dismiss" at bounding box center [294, 197] width 14 height 5
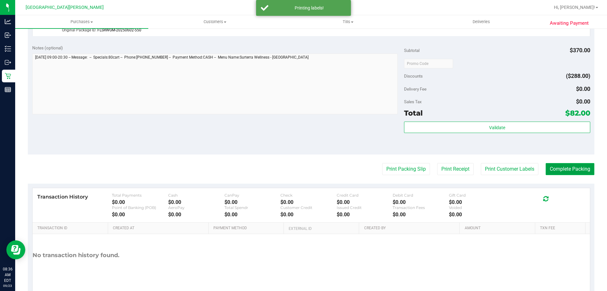
click at [571, 172] on button "Complete Packing" at bounding box center [570, 169] width 49 height 12
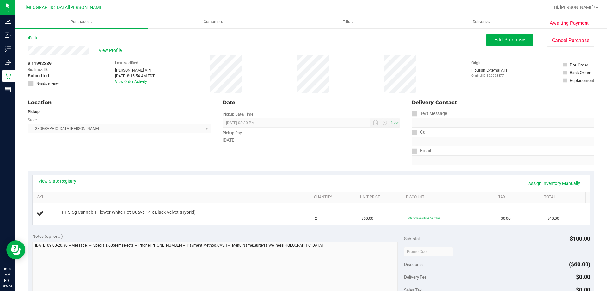
click at [62, 179] on link "View State Registry" at bounding box center [57, 181] width 38 height 6
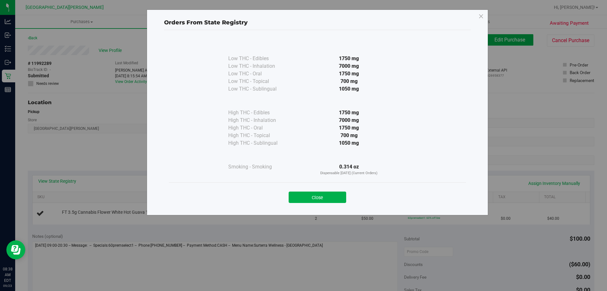
click at [325, 190] on div "Close" at bounding box center [318, 195] width 288 height 16
click at [314, 201] on button "Close" at bounding box center [318, 196] width 58 height 11
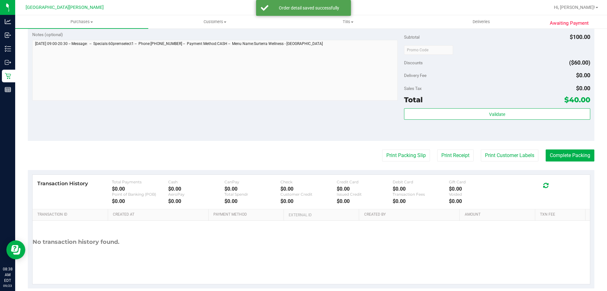
scroll to position [221, 0]
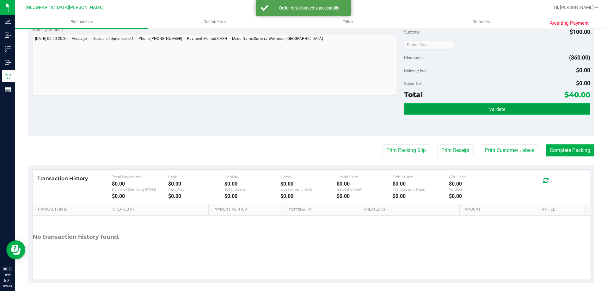
click at [503, 105] on button "Validate" at bounding box center [497, 108] width 186 height 11
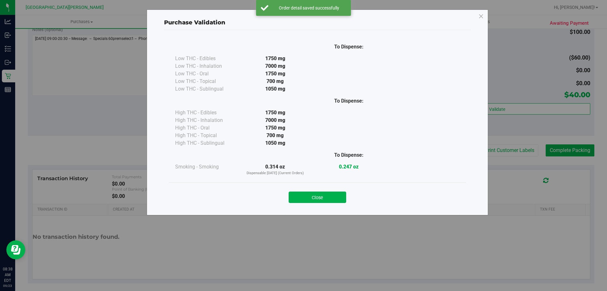
drag, startPoint x: 328, startPoint y: 201, endPoint x: 341, endPoint y: 196, distance: 14.3
click at [329, 199] on button "Close" at bounding box center [318, 196] width 58 height 11
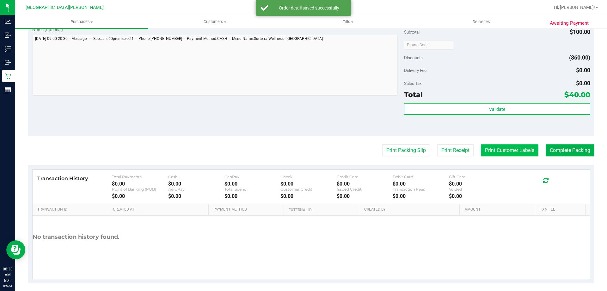
click at [490, 149] on button "Print Customer Labels" at bounding box center [510, 150] width 58 height 12
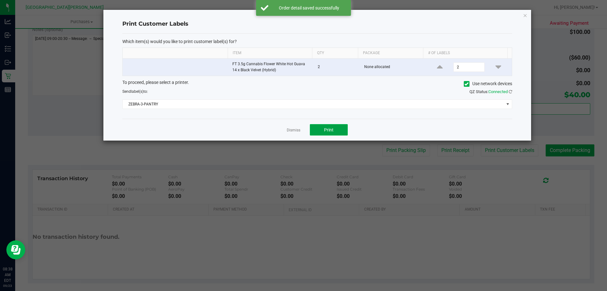
click at [328, 128] on span "Print" at bounding box center [328, 129] width 9 height 5
click at [292, 130] on link "Dismiss" at bounding box center [294, 129] width 14 height 5
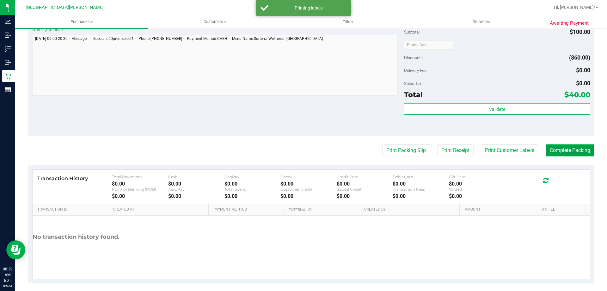
click at [572, 151] on button "Complete Packing" at bounding box center [570, 150] width 49 height 12
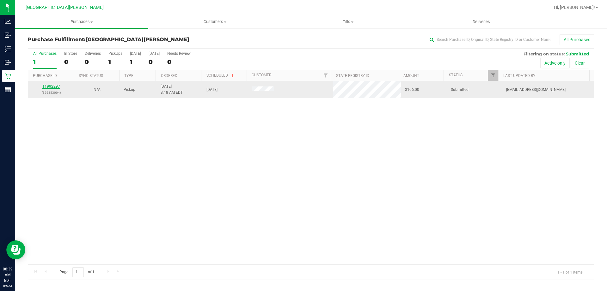
click at [53, 88] on link "11992297" at bounding box center [51, 86] width 18 height 4
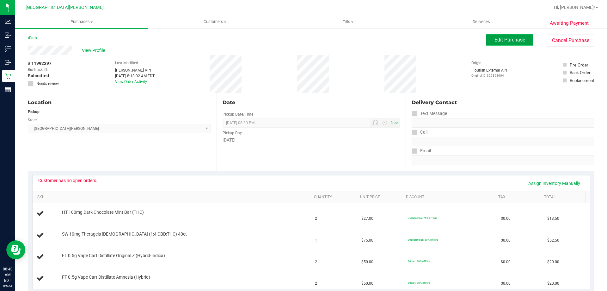
click at [495, 38] on span "Edit Purchase" at bounding box center [510, 40] width 31 height 6
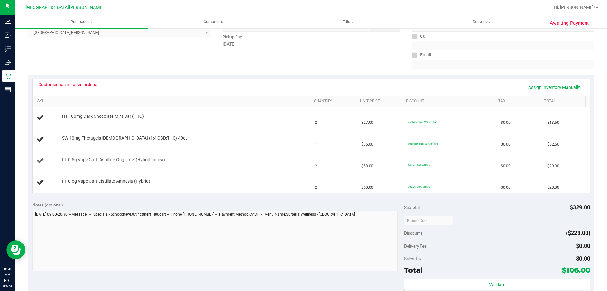
scroll to position [190, 0]
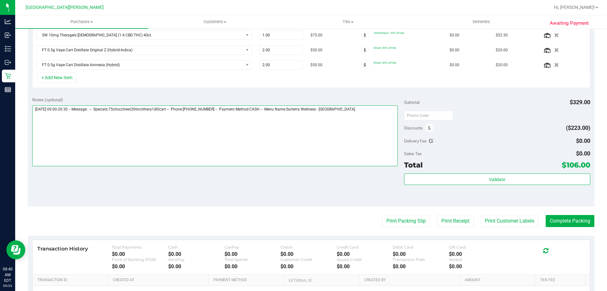
click at [372, 115] on textarea at bounding box center [215, 135] width 366 height 61
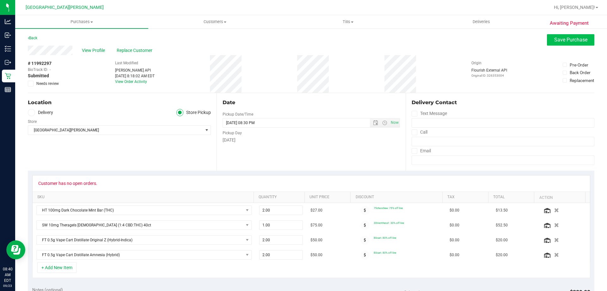
type textarea "[DATE] 09:00-20:30 -- Message: -- Specials:75chocchew|30tinctthera1|80cart -- P…"
click at [574, 39] on span "Save Purchase" at bounding box center [570, 40] width 33 height 6
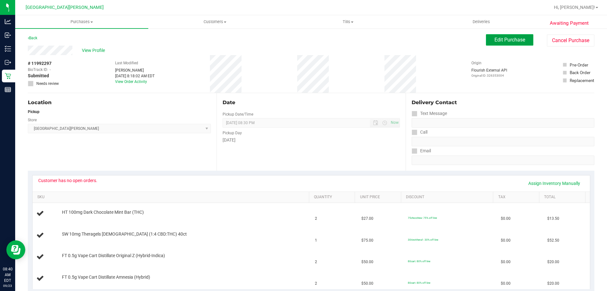
click at [486, 40] on button "Edit Purchase" at bounding box center [509, 39] width 47 height 11
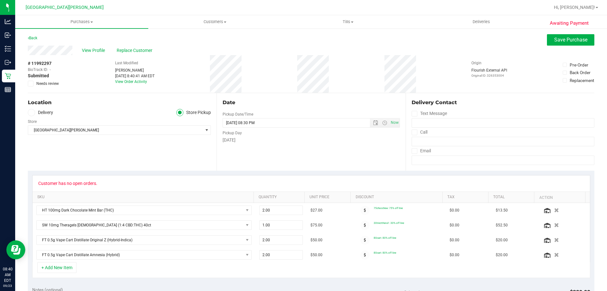
click at [30, 83] on icon at bounding box center [31, 83] width 4 height 0
click at [0, 0] on input "Needs review" at bounding box center [0, 0] width 0 height 0
click at [555, 35] on button "Save Purchase" at bounding box center [570, 39] width 47 height 11
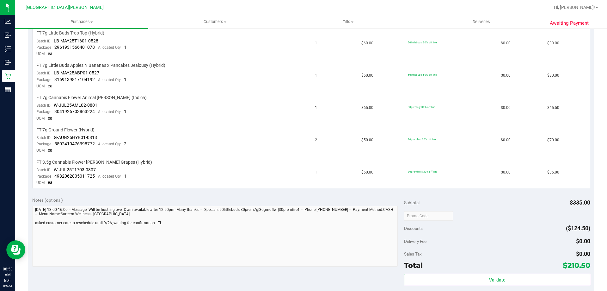
scroll to position [190, 0]
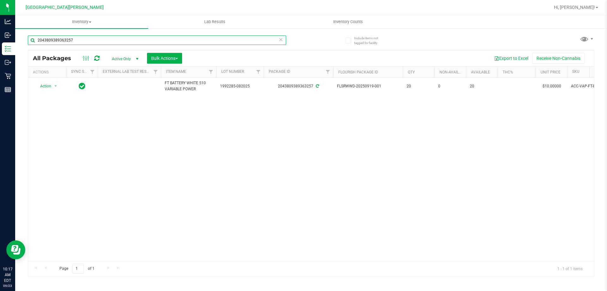
click at [89, 41] on input "2043809389363257" at bounding box center [157, 39] width 258 height 9
drag, startPoint x: 89, startPoint y: 41, endPoint x: 92, endPoint y: 39, distance: 3.8
click at [89, 41] on input "2043809389363257" at bounding box center [157, 39] width 258 height 9
type input "1574737892489399"
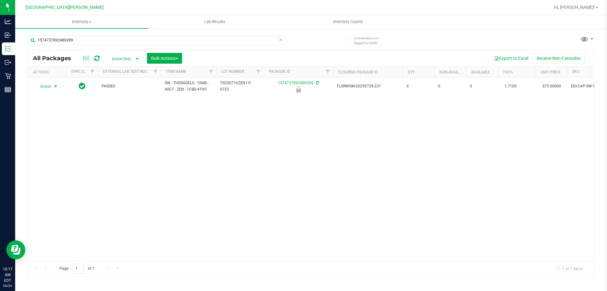
click at [49, 88] on span "Action" at bounding box center [42, 86] width 17 height 9
click at [57, 157] on li "Unlock package" at bounding box center [55, 161] width 40 height 9
